Goal: Task Accomplishment & Management: Use online tool/utility

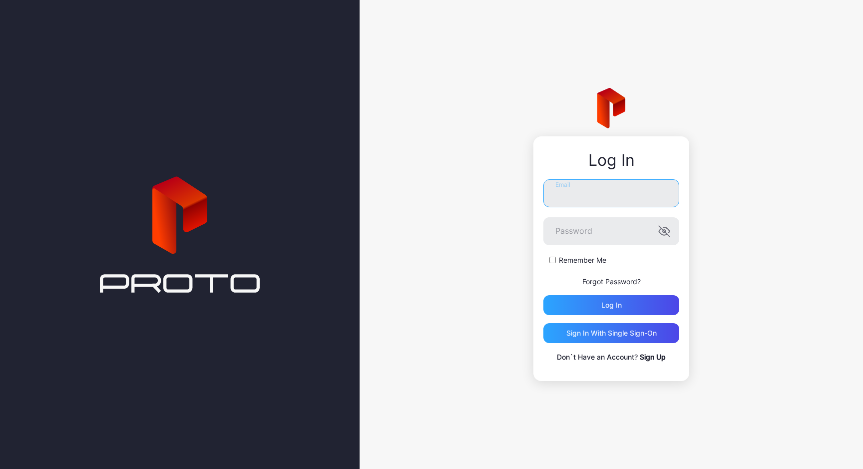
type input "**********"
click at [605, 307] on div "Log in" at bounding box center [611, 305] width 20 height 8
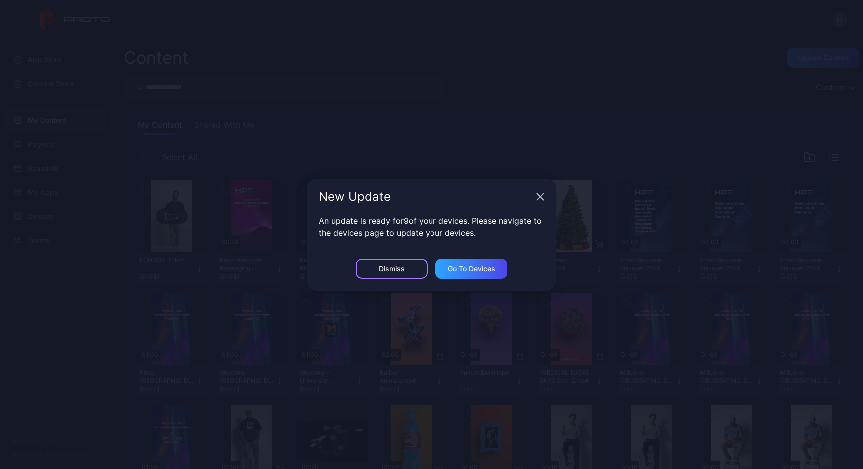
click at [404, 268] on div "Dismiss" at bounding box center [392, 269] width 26 height 8
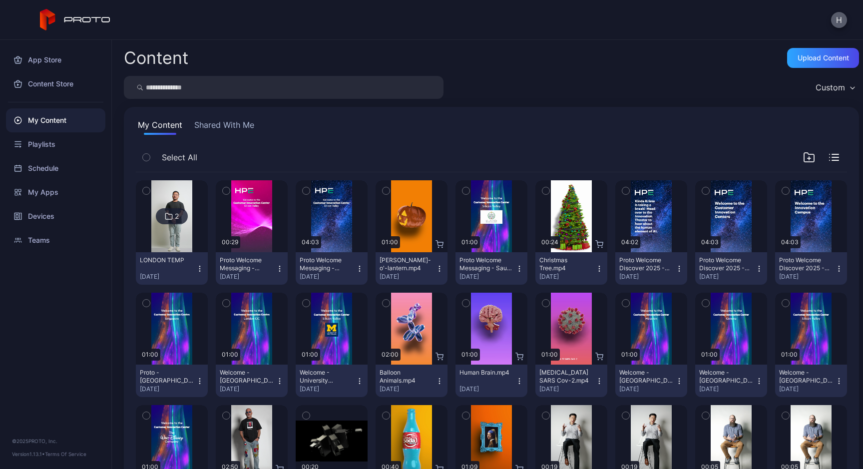
click at [840, 16] on button "H" at bounding box center [839, 20] width 16 height 16
click at [47, 214] on div "Devices" at bounding box center [55, 216] width 99 height 24
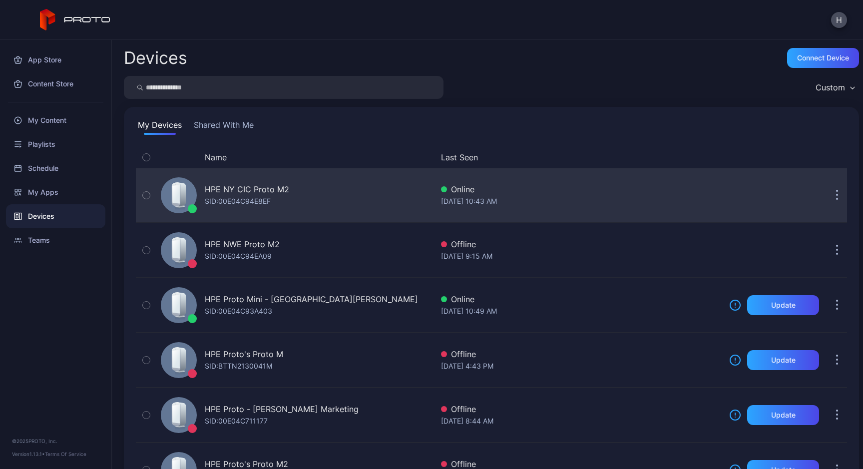
click at [248, 187] on div "HPE NY CIC Proto M2" at bounding box center [247, 189] width 84 height 12
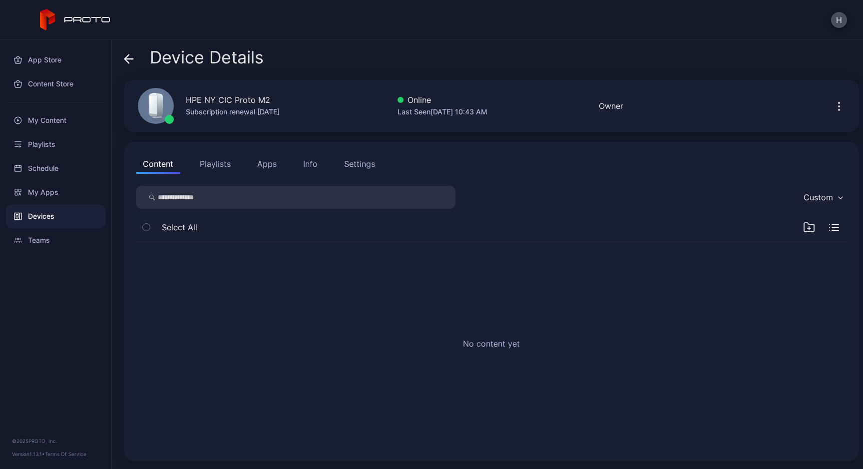
click at [316, 164] on div "Info" at bounding box center [310, 164] width 14 height 12
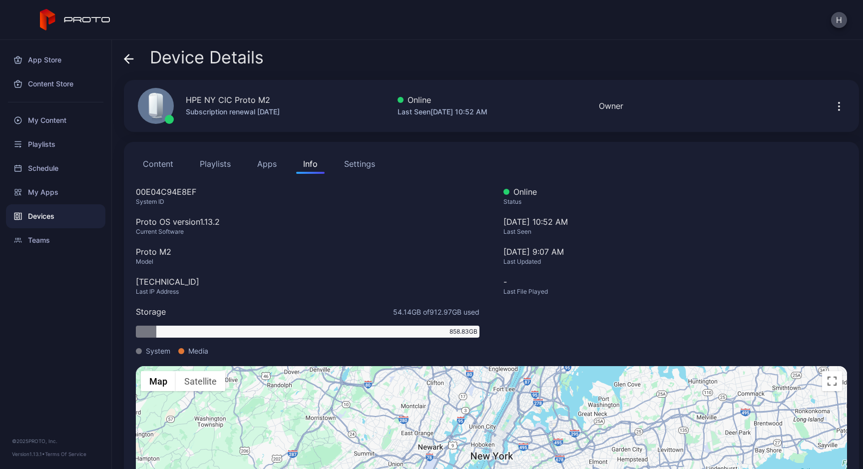
click at [165, 170] on button "Content" at bounding box center [158, 164] width 44 height 20
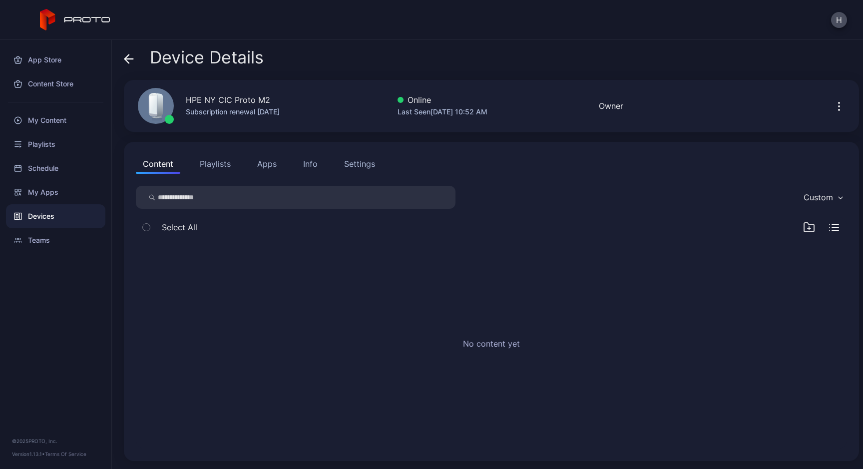
click at [252, 101] on div "HPE NY CIC Proto M2" at bounding box center [228, 100] width 84 height 12
click at [127, 60] on icon at bounding box center [129, 59] width 10 height 10
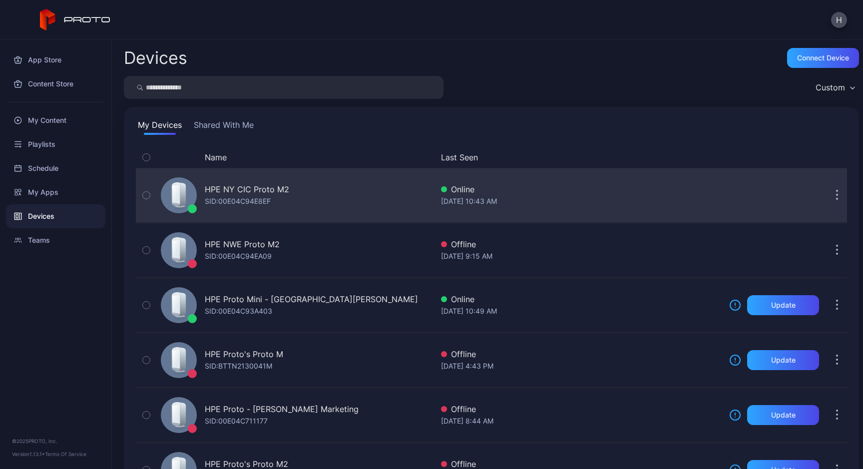
click at [225, 188] on div "HPE NY CIC Proto M2" at bounding box center [247, 189] width 84 height 12
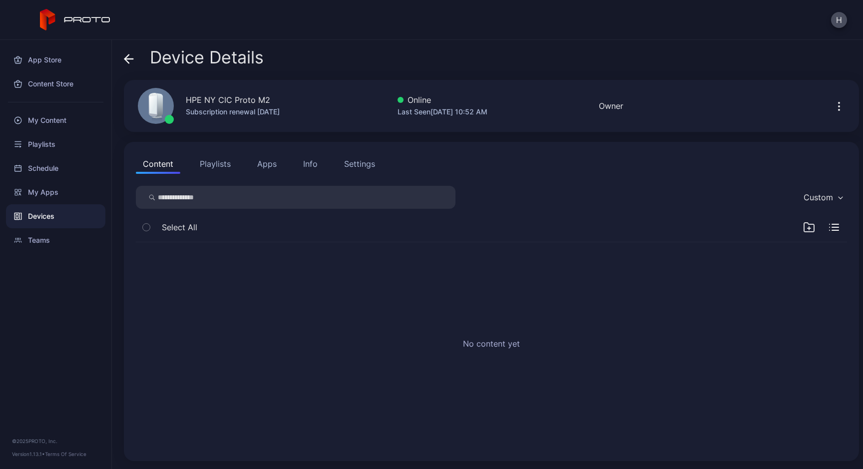
click at [833, 105] on icon "button" at bounding box center [839, 106] width 12 height 12
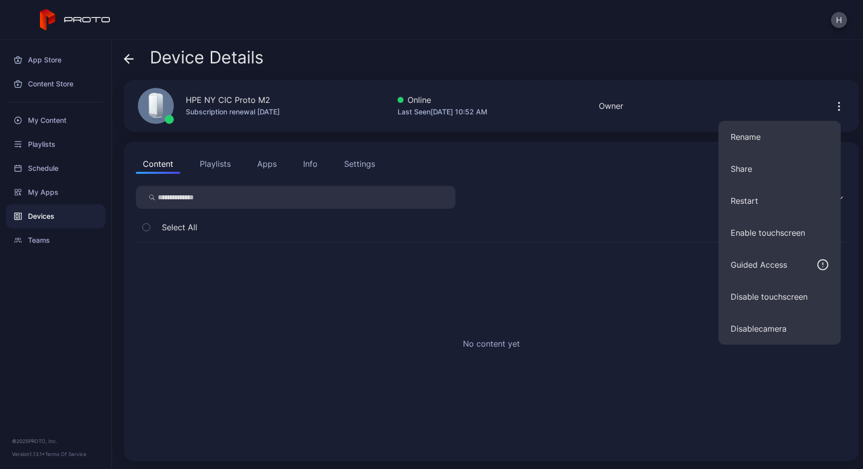
click at [279, 309] on div "No content yet" at bounding box center [491, 345] width 727 height 223
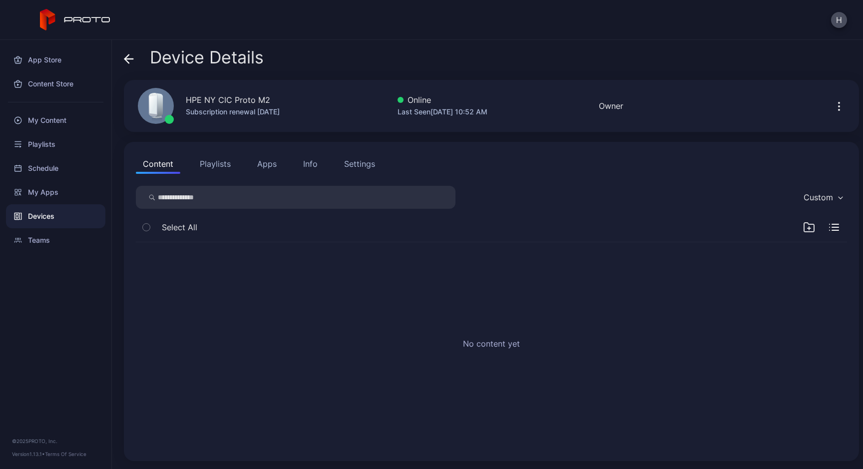
click at [126, 59] on icon at bounding box center [129, 59] width 8 height 0
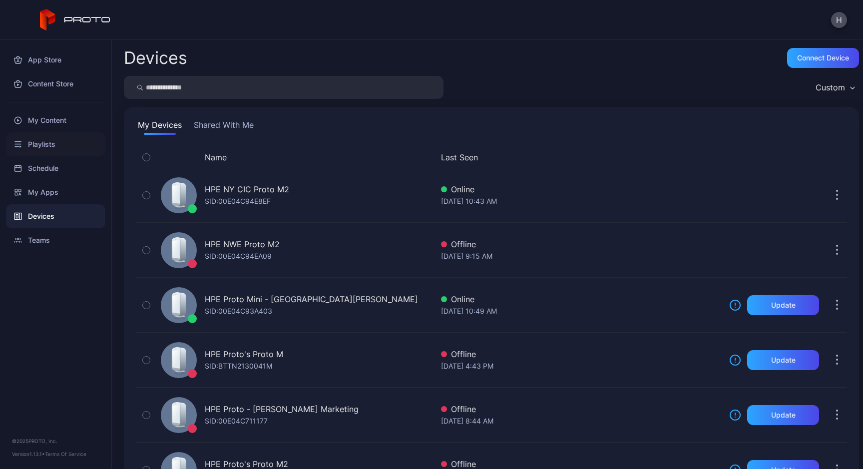
click at [83, 148] on div "Playlists" at bounding box center [55, 144] width 99 height 24
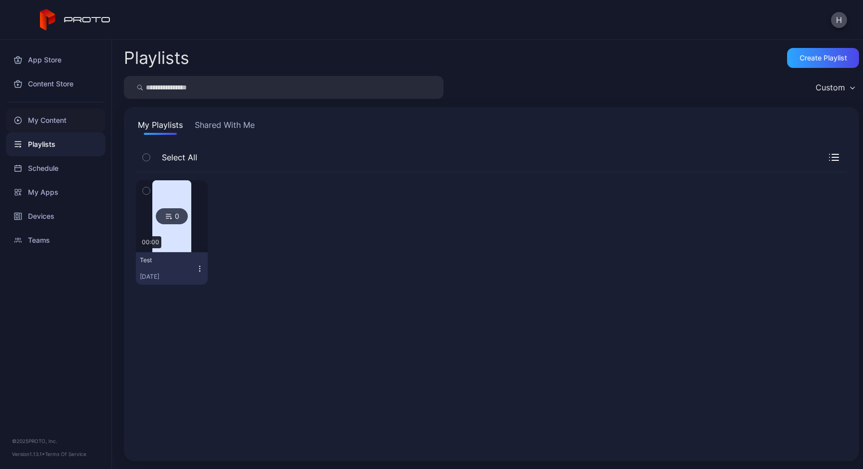
click at [59, 118] on div "My Content" at bounding box center [55, 120] width 99 height 24
